Goal: Task Accomplishment & Management: Use online tool/utility

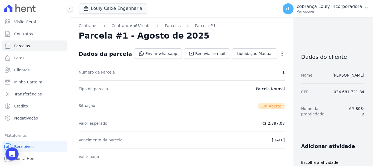
scroll to position [164, 0]
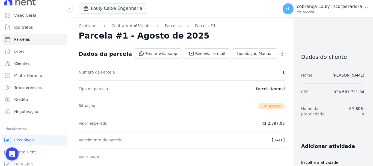
scroll to position [10, 0]
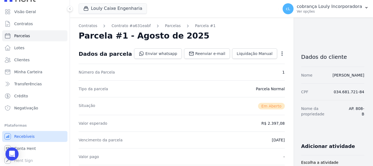
click at [30, 135] on span "Recebíveis" at bounding box center [24, 136] width 21 height 5
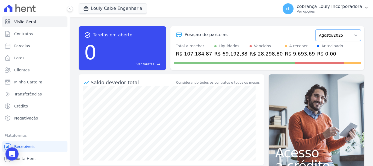
click at [353, 34] on select "Setembro/2024 Outubro/2024 Novembro/2024 Dezembro/2024 Janeiro/2025 Fevereiro/2…" at bounding box center [339, 35] width 46 height 11
click at [352, 35] on select "Setembro/2024 Outubro/2024 Novembro/2024 Dezembro/2024 Janeiro/2025 Fevereiro/2…" at bounding box center [339, 35] width 46 height 11
click at [369, 8] on button "cL cobrança Louly Incorporadora Ver opções" at bounding box center [326, 8] width 95 height 15
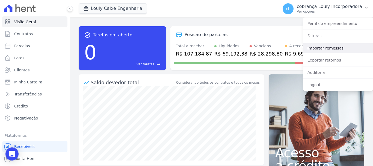
click at [336, 49] on link "Importar remessas" at bounding box center [338, 48] width 70 height 10
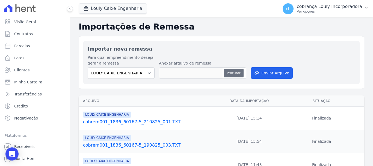
click at [232, 75] on button "Procurar" at bounding box center [234, 73] width 20 height 9
type input "cobrem001_1836_60167-5_260825_001.TXT"
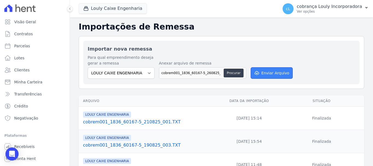
click at [268, 73] on button "Enviar Arquivo" at bounding box center [272, 72] width 42 height 11
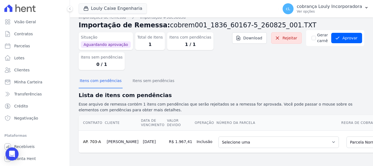
scroll to position [12, 0]
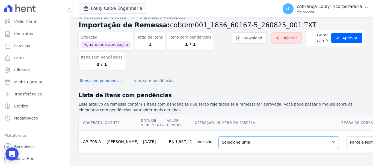
click at [219, 138] on select "Selecione uma 1 - 25/07/2025 - R$ 1.934,59 - Vencido (Cobrança Expirada) 3 - 25…" at bounding box center [279, 141] width 121 height 11
click at [302, 139] on select "Selecione uma 1 - 25/07/2025 - R$ 1.934,59 - Vencido (Cobrança Expirada) 3 - 25…" at bounding box center [279, 141] width 121 height 11
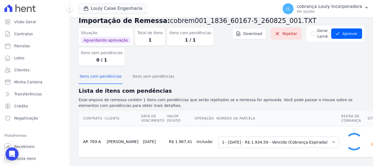
scroll to position [8, 0]
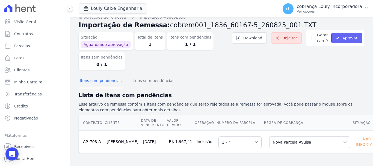
click at [351, 36] on button "Aprovar" at bounding box center [347, 38] width 31 height 10
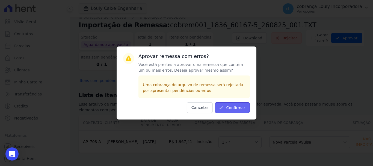
drag, startPoint x: 243, startPoint y: 110, endPoint x: 247, endPoint y: 107, distance: 5.2
click at [242, 110] on button "Confirmar" at bounding box center [232, 107] width 35 height 11
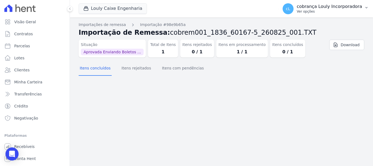
click at [368, 7] on icon "button" at bounding box center [367, 7] width 4 height 4
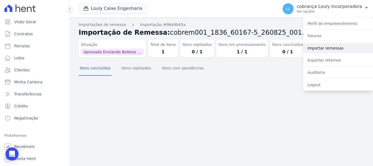
drag, startPoint x: 337, startPoint y: 50, endPoint x: 342, endPoint y: 50, distance: 5.2
click at [338, 50] on link "Importar remessas" at bounding box center [338, 48] width 70 height 10
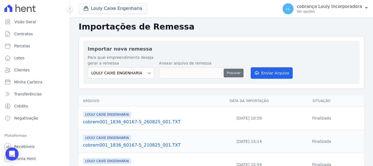
click at [242, 73] on button "Procurar" at bounding box center [234, 73] width 20 height 9
type input "cobrem001_1836_60167-5_260825_002.TXT"
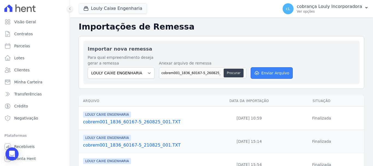
click at [281, 74] on button "Enviar Arquivo" at bounding box center [272, 72] width 42 height 11
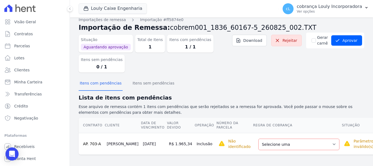
scroll to position [7, 0]
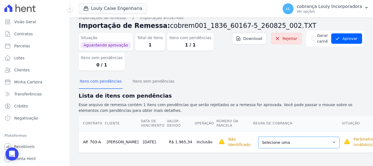
click at [276, 143] on select "Selecione uma Nova Parcela Avulsa Parcela Avulsa Existente Parcela Normal (1 X …" at bounding box center [299, 142] width 81 height 11
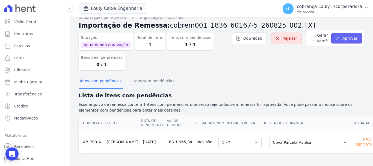
click at [347, 37] on button "Aprovar" at bounding box center [347, 38] width 31 height 10
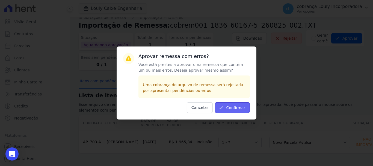
click at [232, 105] on button "Confirmar" at bounding box center [232, 107] width 35 height 11
